Goal: Information Seeking & Learning: Learn about a topic

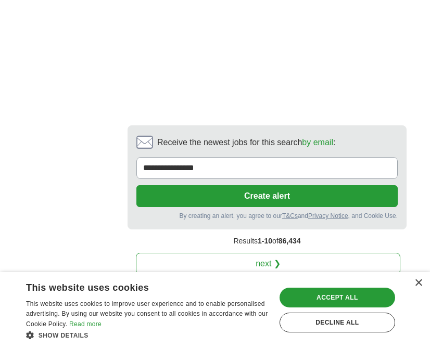
scroll to position [2726, 0]
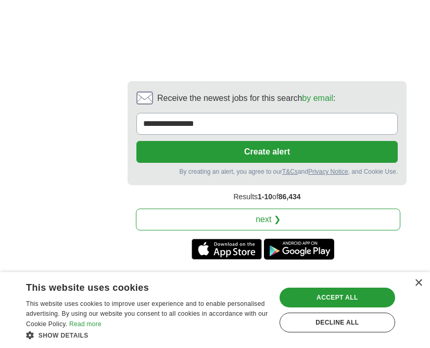
click at [277, 209] on link "next ❯" at bounding box center [268, 220] width 264 height 22
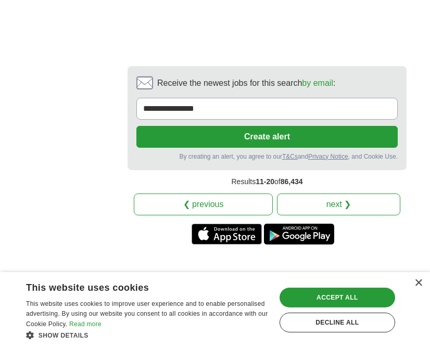
scroll to position [2776, 0]
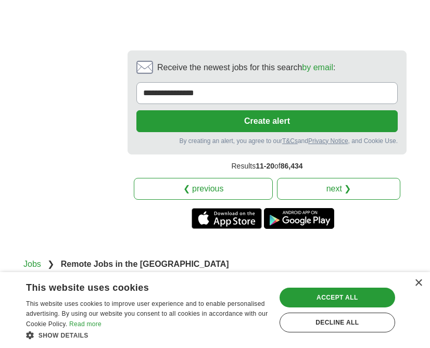
click at [354, 178] on link "next ❯" at bounding box center [338, 189] width 123 height 22
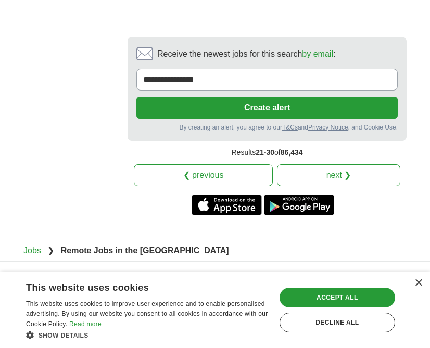
scroll to position [2827, 0]
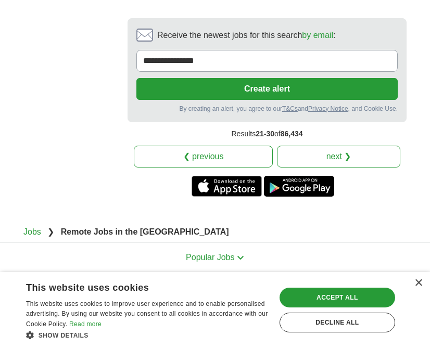
click at [331, 146] on link "next ❯" at bounding box center [338, 157] width 123 height 22
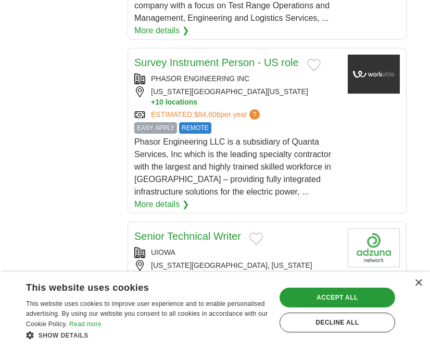
scroll to position [1516, 0]
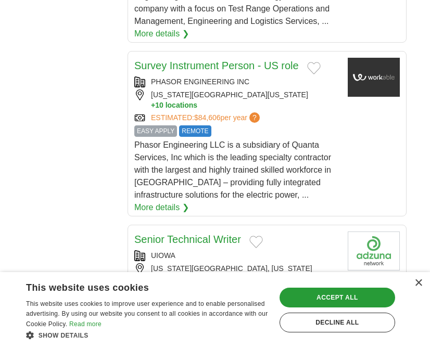
click at [245, 60] on link "Survey Instrument Person - US role" at bounding box center [216, 65] width 164 height 11
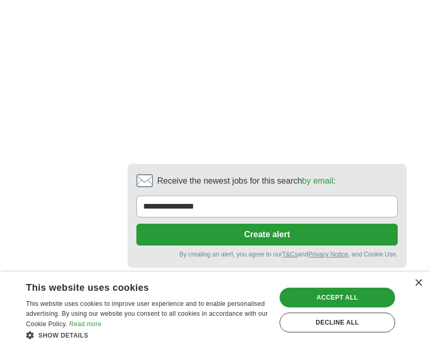
scroll to position [2770, 0]
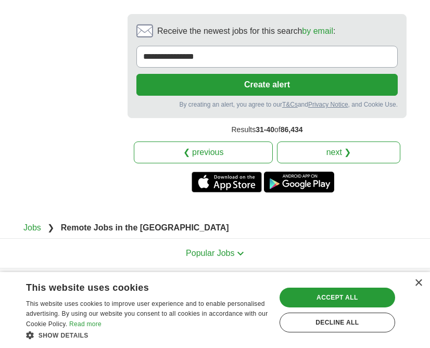
click at [332, 142] on link "next ❯" at bounding box center [338, 153] width 123 height 22
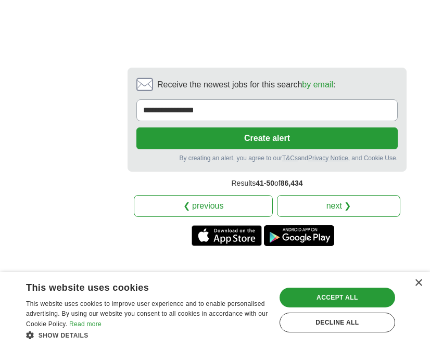
scroll to position [2848, 0]
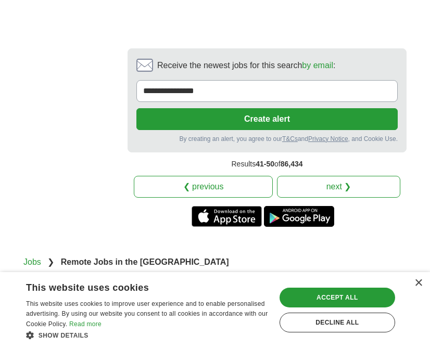
click at [365, 176] on link "next ❯" at bounding box center [338, 187] width 123 height 22
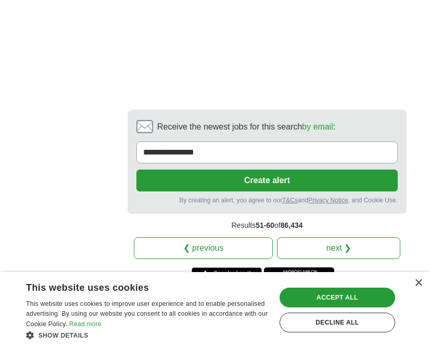
scroll to position [2818, 0]
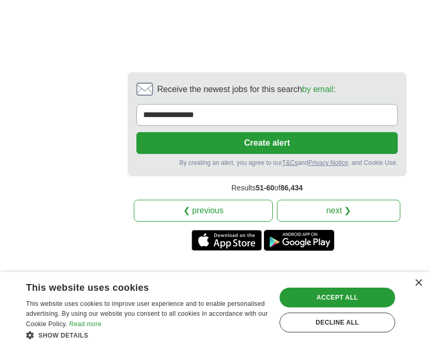
click at [349, 200] on link "next ❯" at bounding box center [338, 211] width 123 height 22
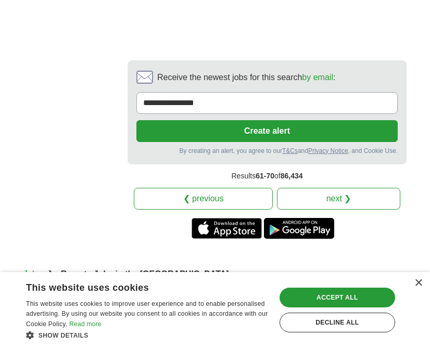
scroll to position [2728, 0]
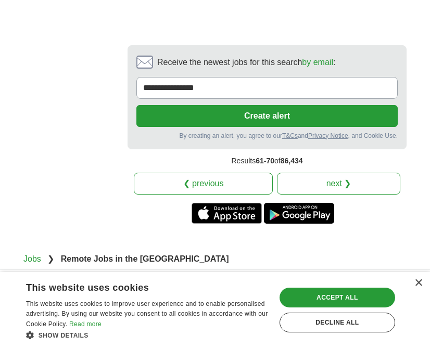
click at [343, 173] on link "next ❯" at bounding box center [338, 184] width 123 height 22
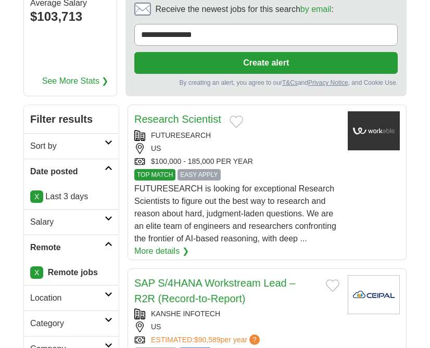
scroll to position [106, 0]
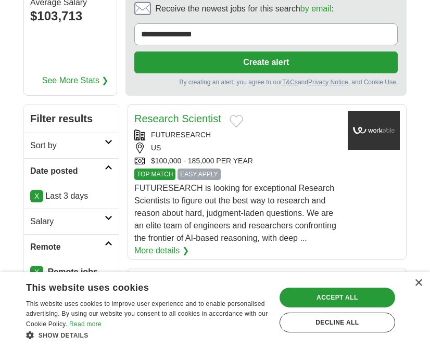
click at [207, 121] on link "Research Scientist" at bounding box center [177, 118] width 87 height 11
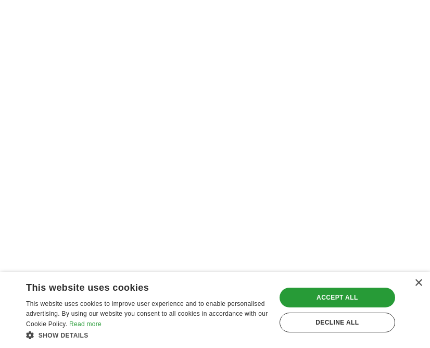
scroll to position [2762, 0]
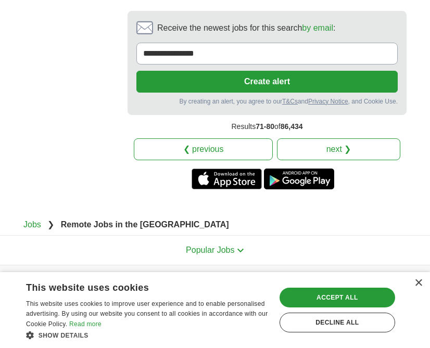
click at [345, 138] on link "next ❯" at bounding box center [338, 149] width 123 height 22
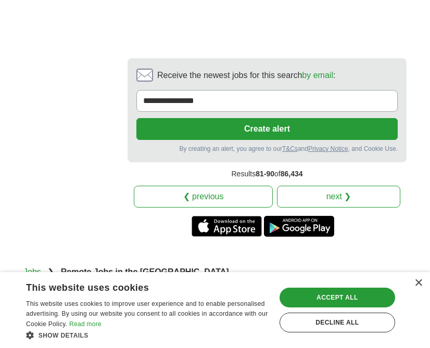
scroll to position [2250, 0]
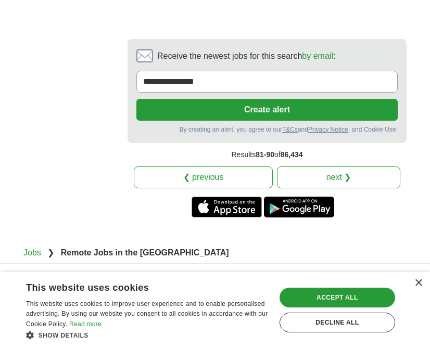
click at [352, 167] on link "next ❯" at bounding box center [338, 178] width 123 height 22
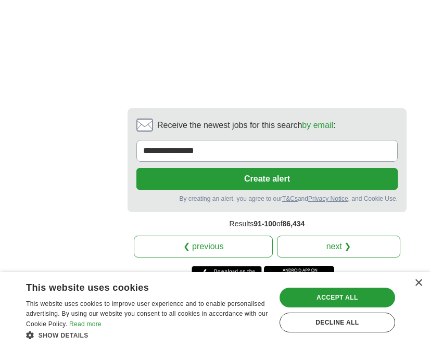
scroll to position [2734, 0]
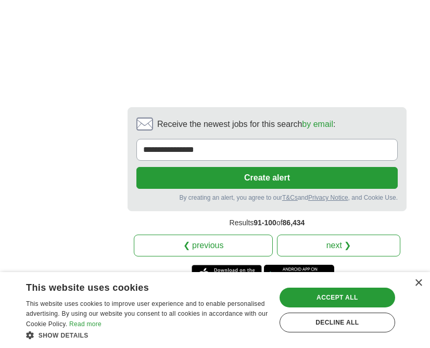
click at [356, 235] on link "next ❯" at bounding box center [338, 246] width 123 height 22
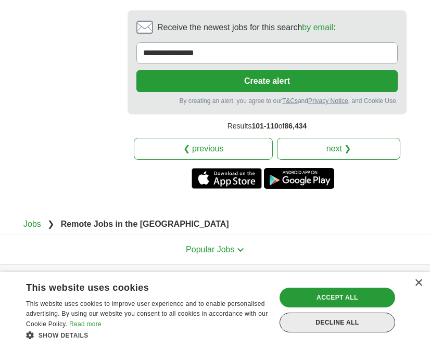
scroll to position [2688, 0]
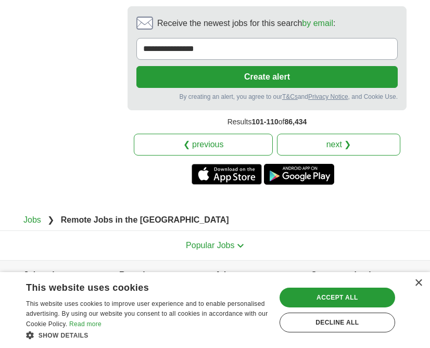
click at [350, 135] on link "next ❯" at bounding box center [338, 145] width 123 height 22
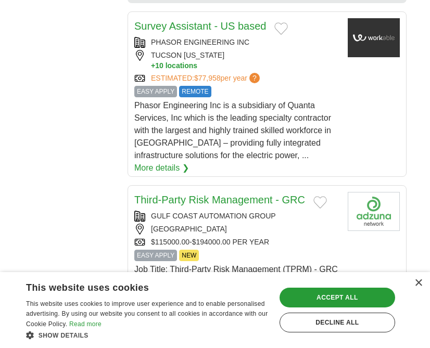
scroll to position [1337, 0]
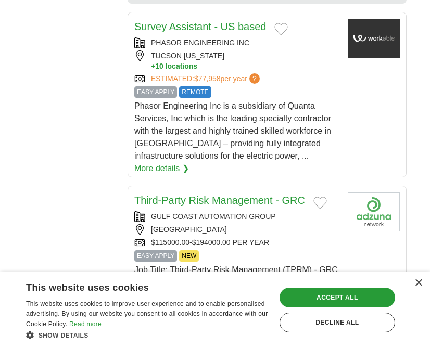
click at [250, 21] on link "Survey Assistant - US based" at bounding box center [200, 26] width 132 height 11
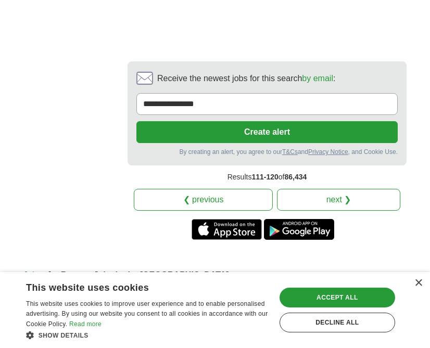
scroll to position [2467, 0]
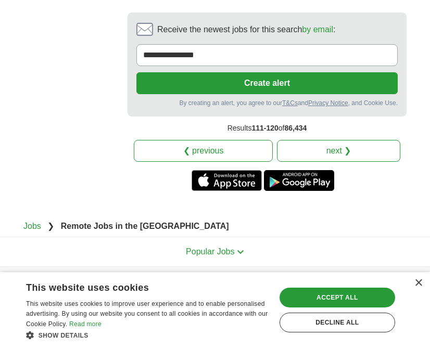
click at [338, 140] on link "next ❯" at bounding box center [338, 151] width 123 height 22
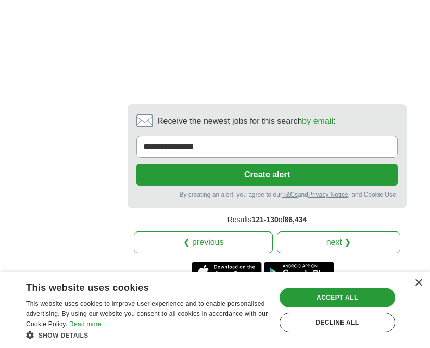
scroll to position [2732, 0]
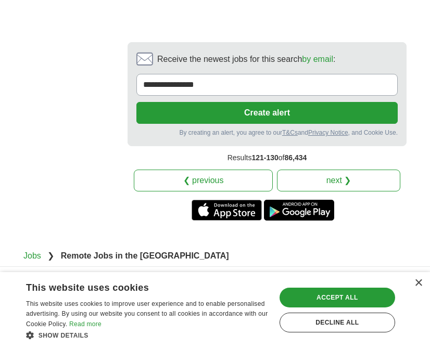
click at [355, 170] on link "next ❯" at bounding box center [338, 181] width 123 height 22
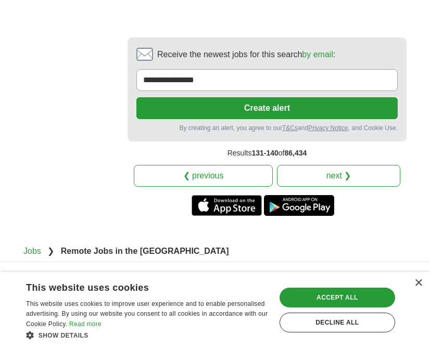
scroll to position [2529, 0]
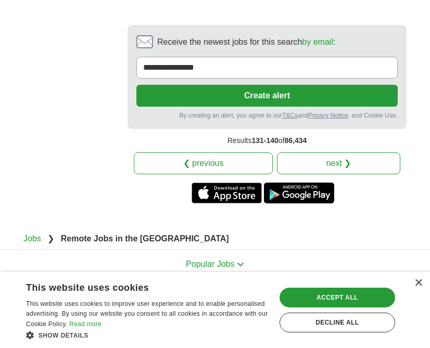
click at [351, 152] on link "next ❯" at bounding box center [338, 163] width 123 height 22
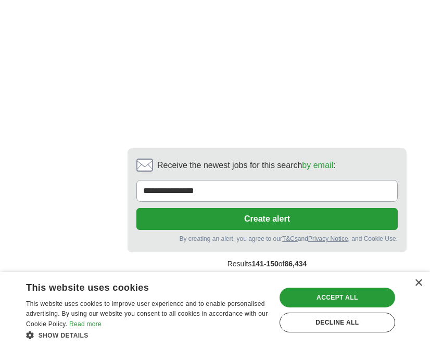
scroll to position [2372, 0]
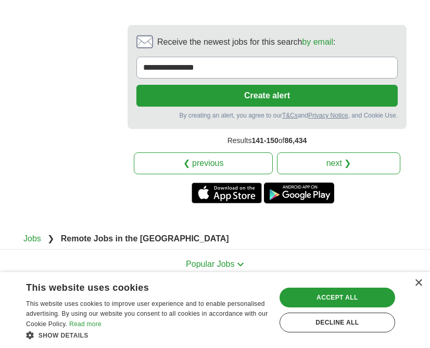
click at [355, 152] on link "next ❯" at bounding box center [338, 163] width 123 height 22
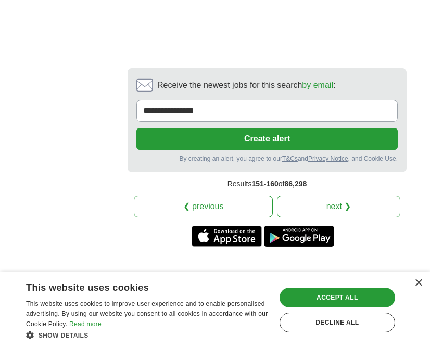
scroll to position [2434, 0]
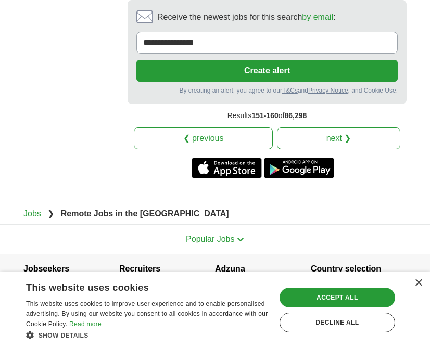
click at [343, 127] on link "next ❯" at bounding box center [338, 138] width 123 height 22
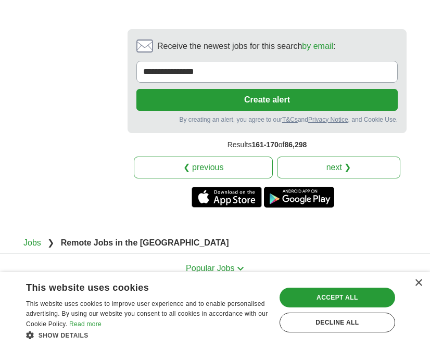
scroll to position [2658, 0]
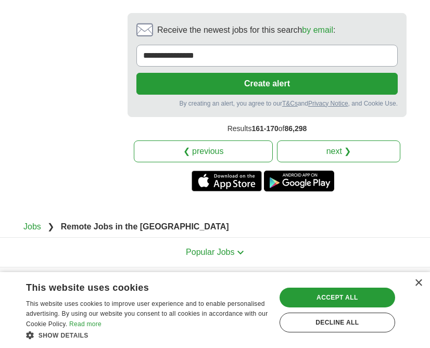
click at [338, 140] on link "next ❯" at bounding box center [338, 151] width 123 height 22
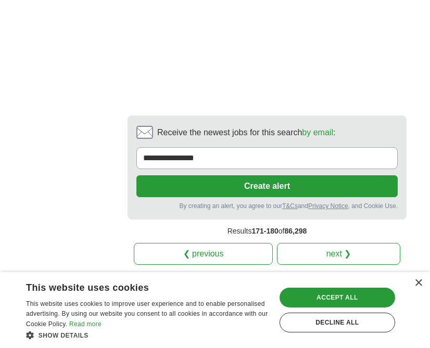
scroll to position [2753, 0]
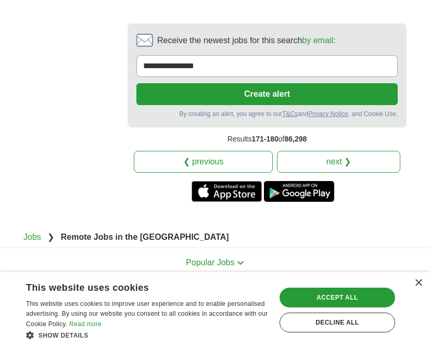
click at [366, 151] on link "next ❯" at bounding box center [338, 162] width 123 height 22
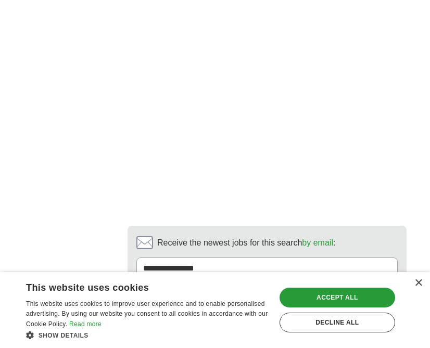
scroll to position [2455, 0]
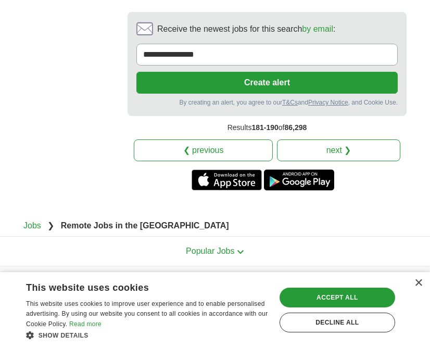
click at [358, 139] on link "next ❯" at bounding box center [338, 150] width 123 height 22
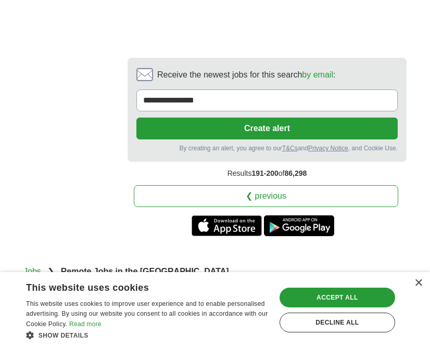
scroll to position [2609, 0]
